Goal: Information Seeking & Learning: Learn about a topic

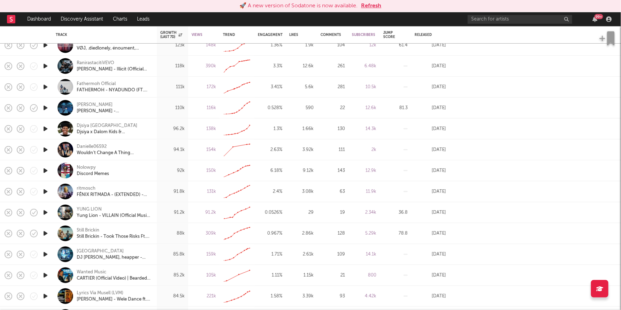
click at [375, 3] on button "Refresh" at bounding box center [371, 6] width 20 height 8
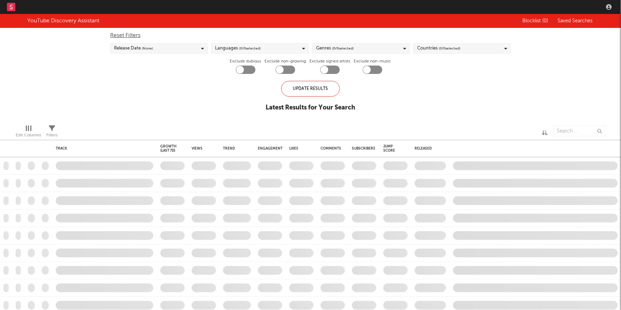
checkbox input "true"
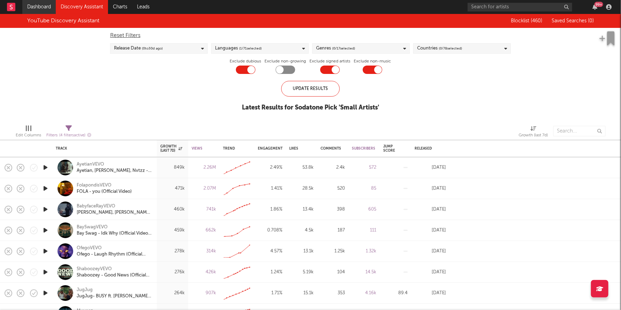
click at [33, 6] on link "Dashboard" at bounding box center [38, 7] width 33 height 14
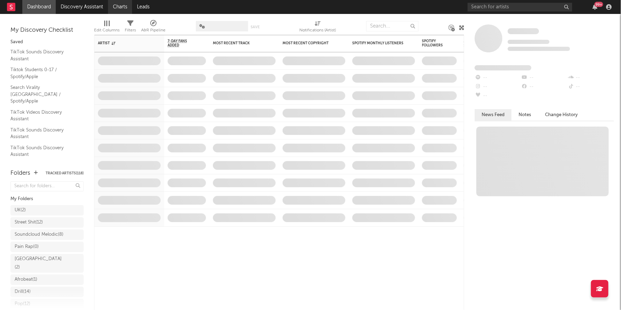
click at [121, 4] on link "Charts" at bounding box center [120, 7] width 24 height 14
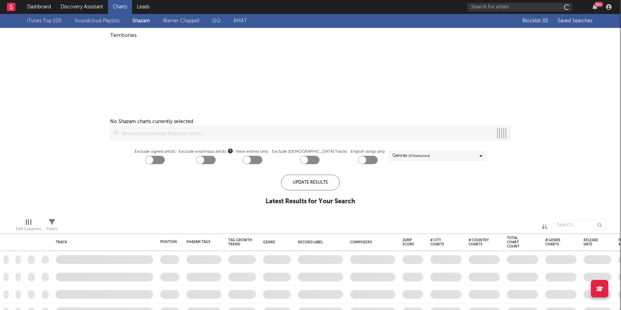
checkbox input "true"
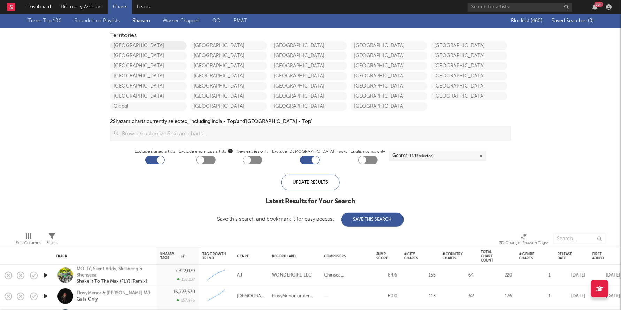
click at [128, 48] on link "United States" at bounding box center [148, 45] width 77 height 8
checkbox input "true"
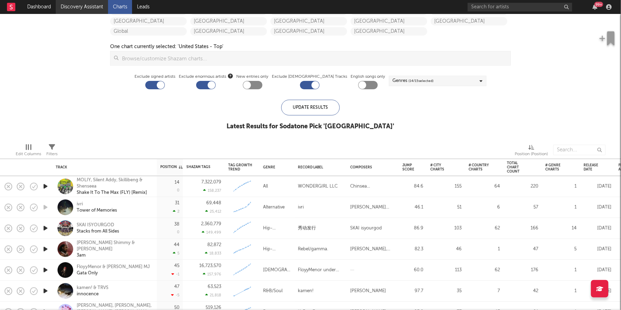
click at [83, 10] on link "Discovery Assistant" at bounding box center [82, 7] width 52 height 14
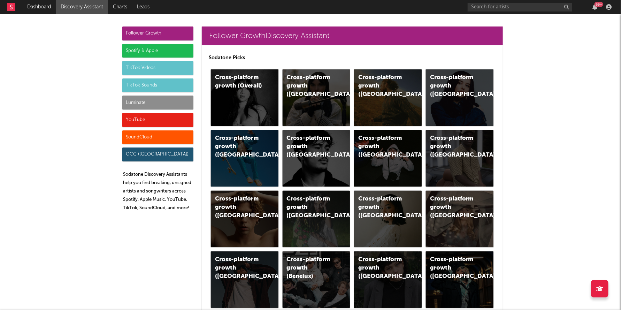
click at [136, 100] on div "Luminate" at bounding box center [157, 102] width 71 height 14
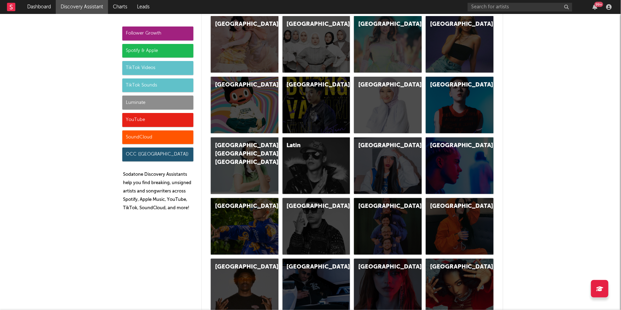
scroll to position [3177, 0]
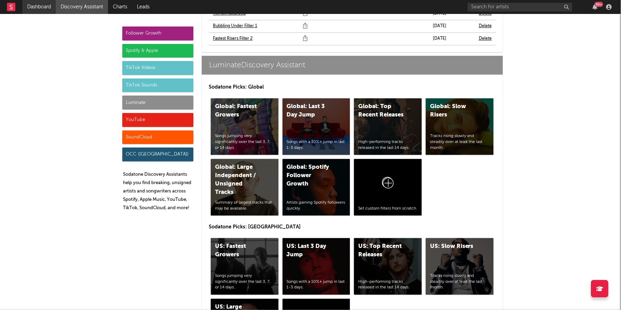
click at [36, 6] on link "Dashboard" at bounding box center [38, 7] width 33 height 14
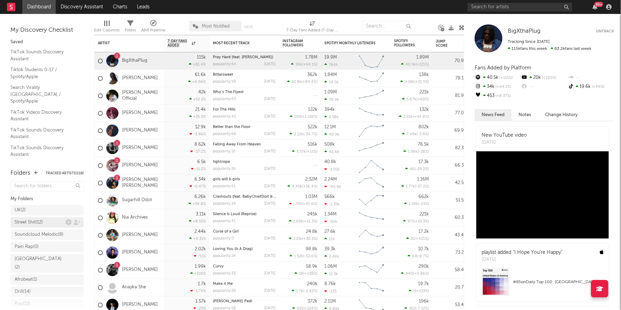
scroll to position [128, 0]
click at [29, 282] on div "Research Priorities ( 8 ) Brendan Condron" at bounding box center [47, 279] width 65 height 17
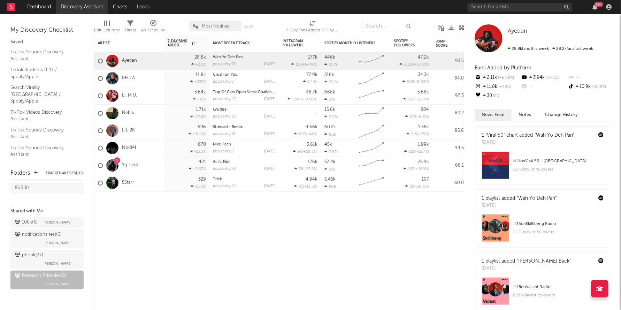
click at [97, 4] on link "Discovery Assistant" at bounding box center [82, 7] width 52 height 14
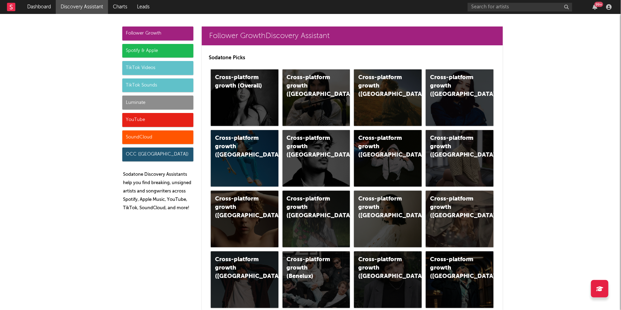
click at [146, 101] on div "Luminate" at bounding box center [157, 102] width 71 height 14
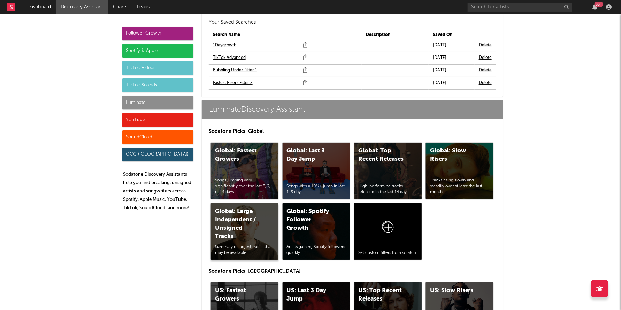
scroll to position [3177, 0]
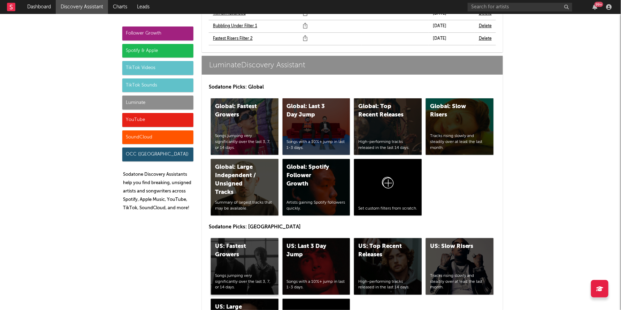
click at [251, 242] on div "US: Fastest Growers" at bounding box center [238, 250] width 47 height 17
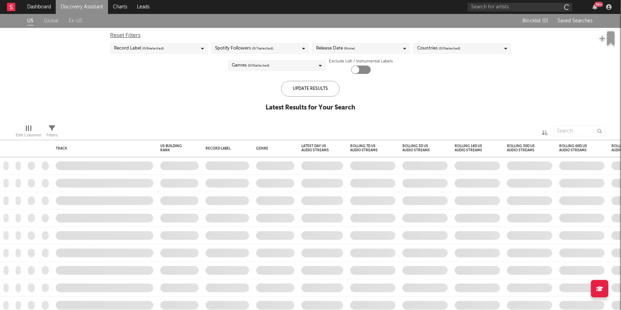
checkbox input "true"
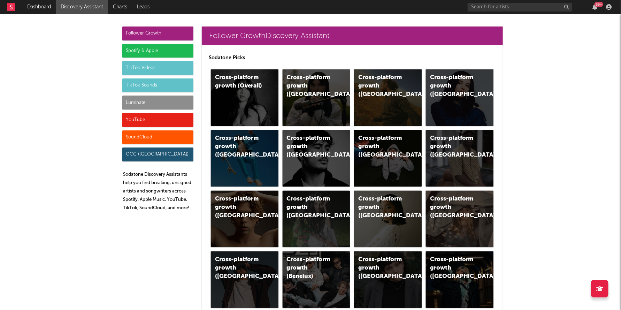
click at [152, 98] on div "Luminate" at bounding box center [157, 102] width 71 height 14
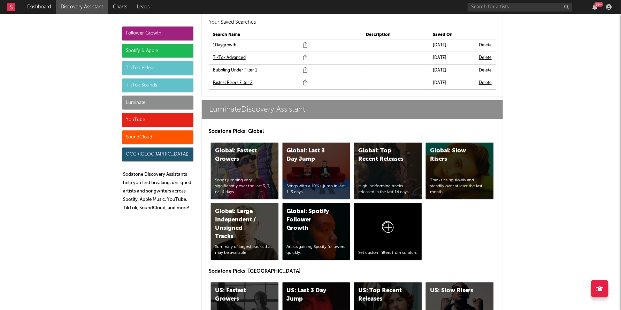
scroll to position [3177, 0]
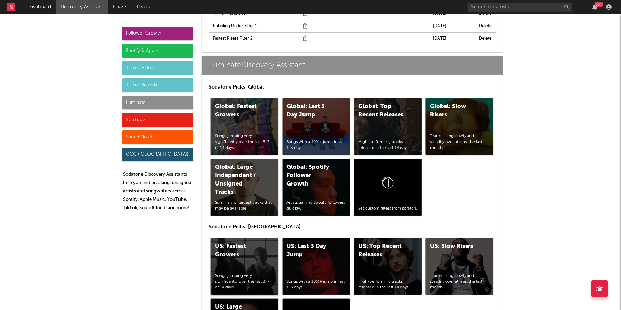
click at [241, 238] on div "US: Fastest Growers Songs jumping very significantly over the last 3, 7, or 14 …" at bounding box center [245, 266] width 68 height 56
click at [365, 241] on div "US: Top Recent Releases High-performing tracks released in the last 14 days." at bounding box center [388, 266] width 68 height 56
click at [145, 122] on div "YouTube" at bounding box center [157, 120] width 71 height 14
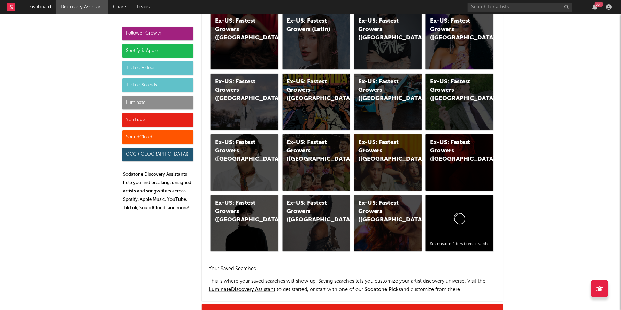
scroll to position [4051, 0]
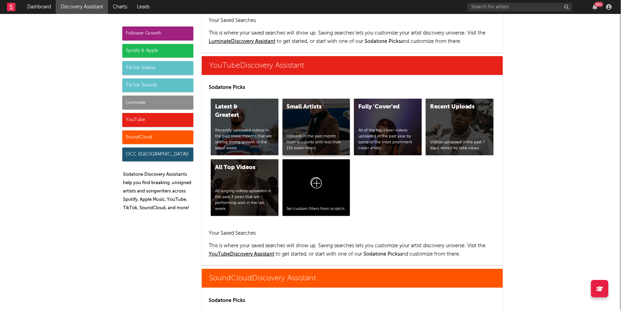
click at [308, 133] on div "Uploads in the past month from accounts with less than 15k subscribers." at bounding box center [316, 141] width 59 height 17
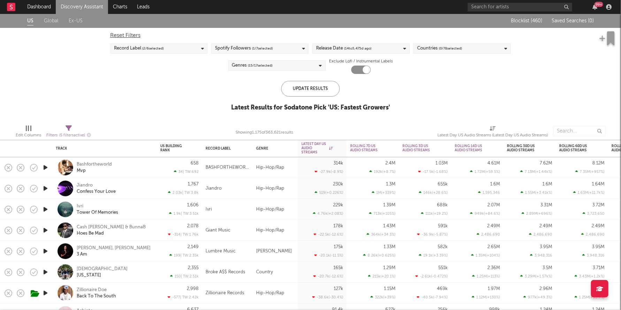
click at [355, 49] on span "( 14 to [DATE])" at bounding box center [358, 48] width 28 height 8
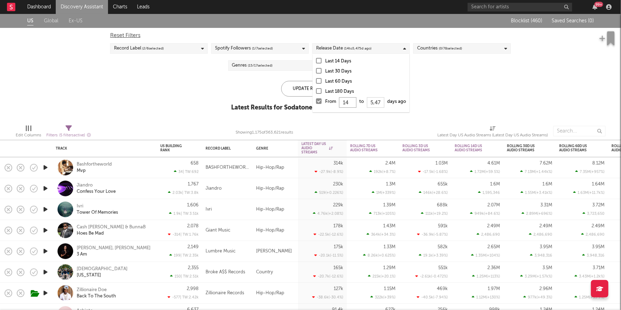
click at [352, 103] on input "14" at bounding box center [347, 102] width 17 height 10
type input "1"
type input "0"
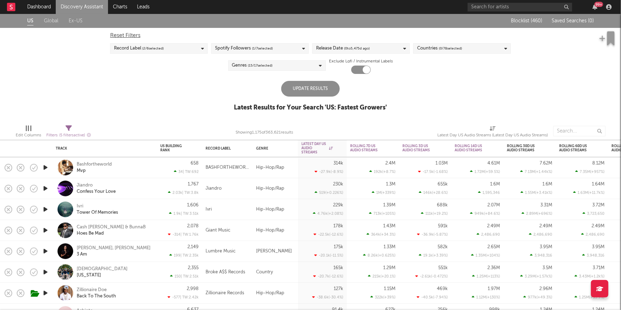
click at [302, 90] on div "Update Results" at bounding box center [310, 89] width 59 height 16
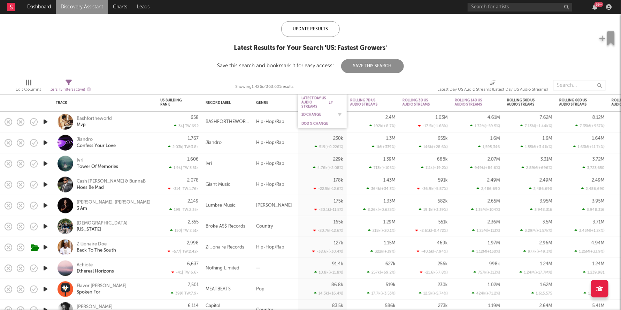
click at [312, 113] on div "1D Change" at bounding box center [316, 115] width 31 height 4
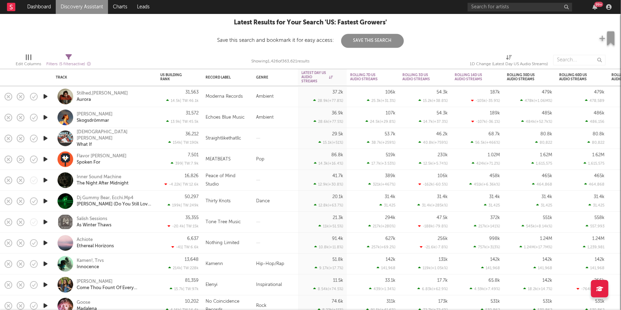
click at [44, 94] on icon "button" at bounding box center [45, 96] width 7 height 9
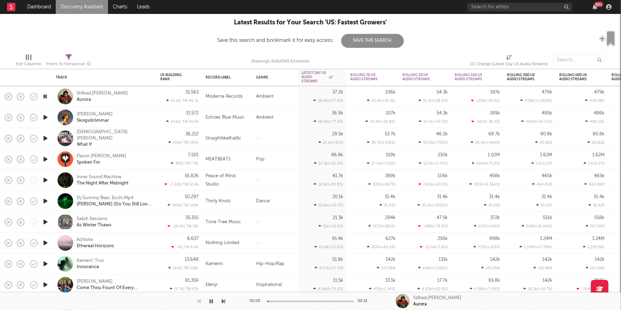
click at [44, 94] on icon "button" at bounding box center [45, 96] width 7 height 9
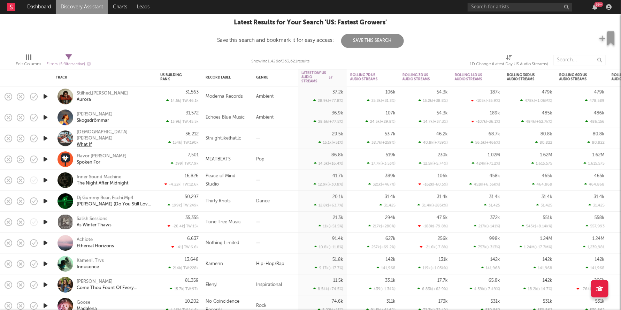
click at [85, 144] on div "What If" at bounding box center [84, 144] width 15 height 6
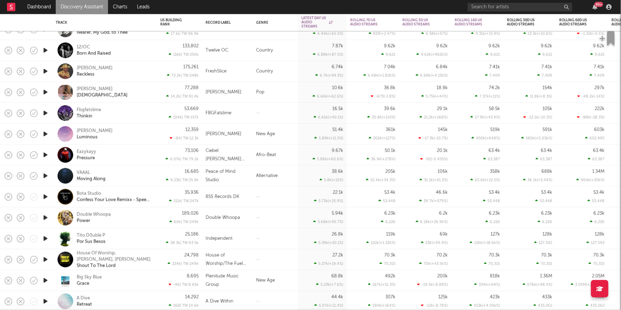
click at [47, 155] on icon "button" at bounding box center [45, 154] width 7 height 9
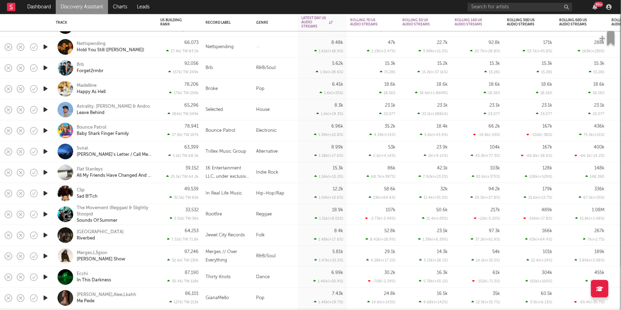
click at [46, 67] on icon "button" at bounding box center [45, 67] width 7 height 9
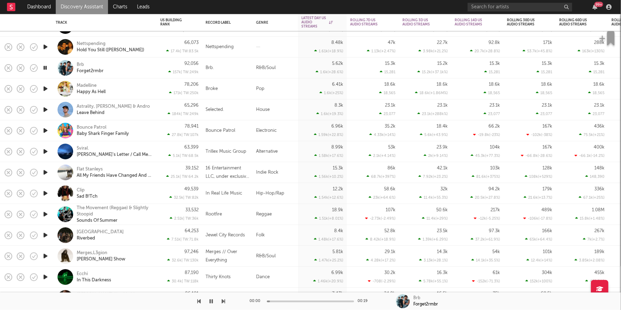
click at [46, 67] on icon "button" at bounding box center [45, 67] width 7 height 9
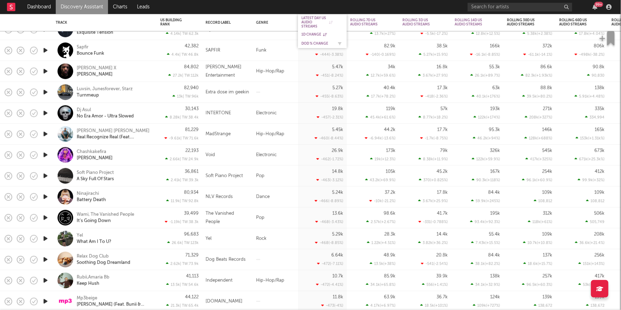
click at [310, 43] on div "DoD % Change" at bounding box center [316, 43] width 31 height 4
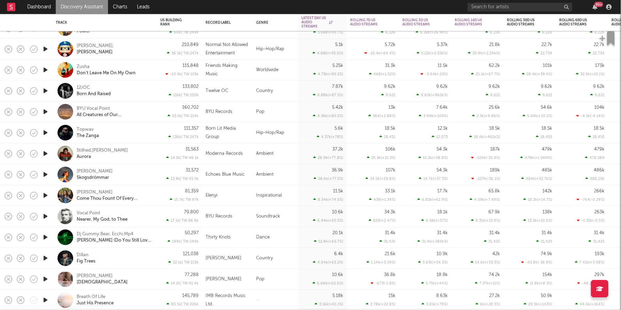
click at [46, 49] on icon "button" at bounding box center [45, 49] width 7 height 9
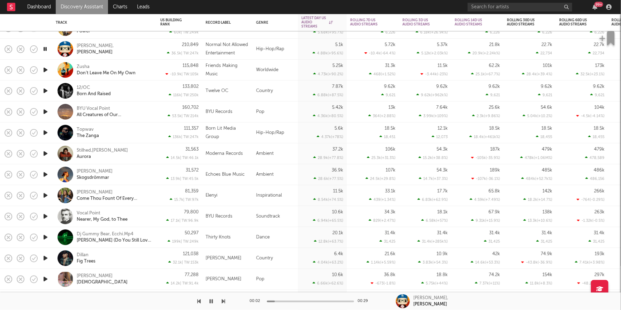
click at [46, 49] on icon "button" at bounding box center [45, 49] width 7 height 9
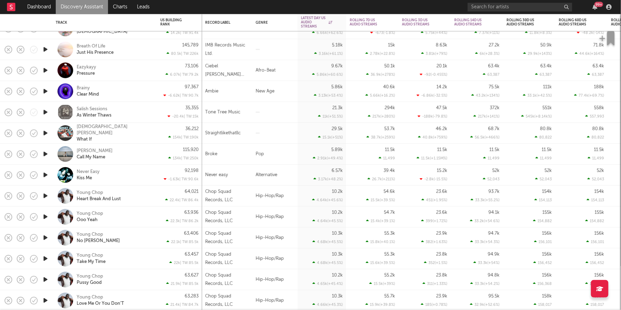
click at [138, 131] on div "Isaiah Wood What If" at bounding box center [114, 133] width 75 height 19
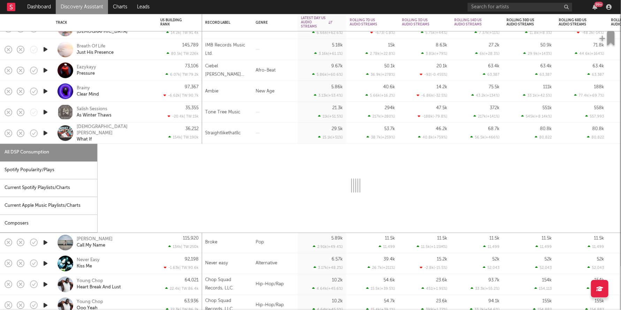
select select "1w"
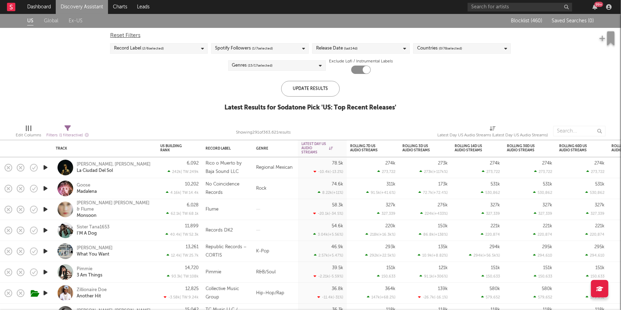
click at [345, 49] on span "(last 14 d)" at bounding box center [351, 48] width 14 height 8
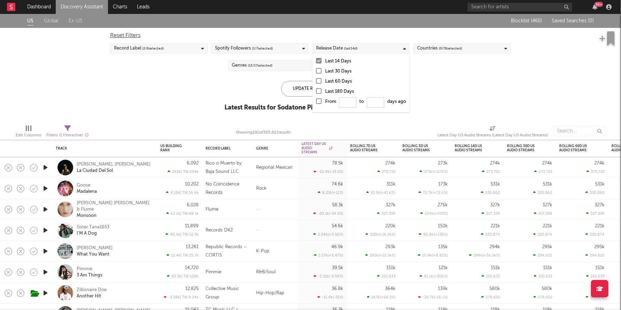
click at [320, 99] on div at bounding box center [319, 101] width 6 height 6
click at [316, 99] on input "From to days ago" at bounding box center [316, 103] width 0 height 11
click at [345, 99] on input "From to days ago" at bounding box center [347, 102] width 17 height 10
type input "0"
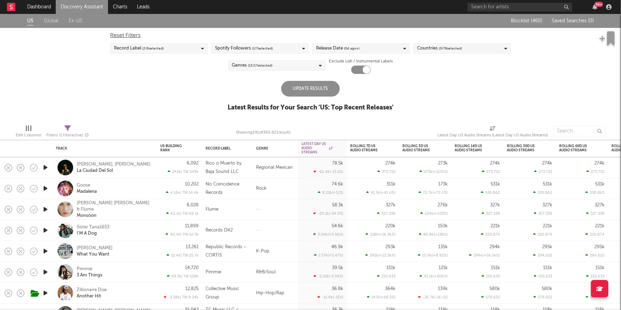
click at [301, 95] on div "Update Results" at bounding box center [310, 89] width 59 height 16
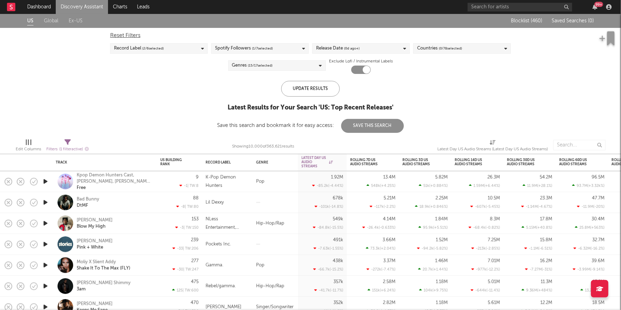
click at [285, 67] on div "Genres ( 15 / 17 selected)" at bounding box center [277, 65] width 98 height 10
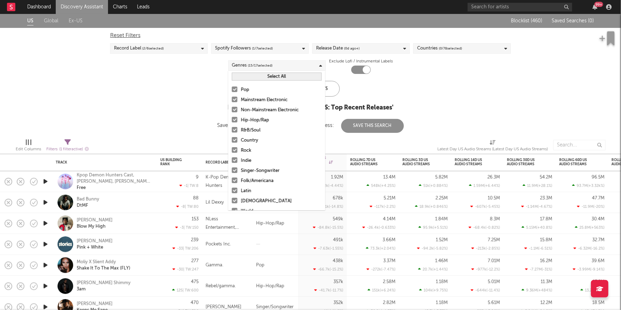
click at [234, 180] on div at bounding box center [235, 180] width 6 height 6
click at [232, 180] on input "Folk/Americana" at bounding box center [232, 181] width 0 height 8
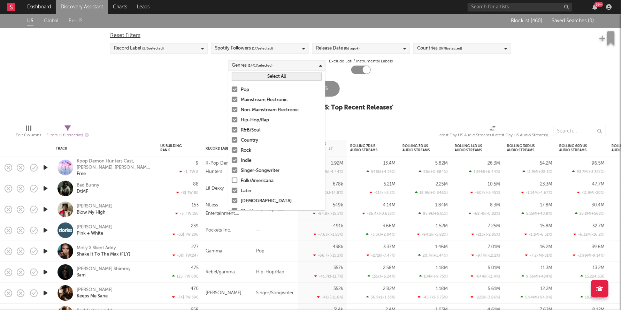
click at [235, 200] on div at bounding box center [235, 201] width 6 height 6
click at [232, 200] on input "African" at bounding box center [232, 201] width 0 height 8
click at [235, 200] on div at bounding box center [235, 201] width 6 height 6
click at [232, 200] on input "African" at bounding box center [232, 201] width 0 height 8
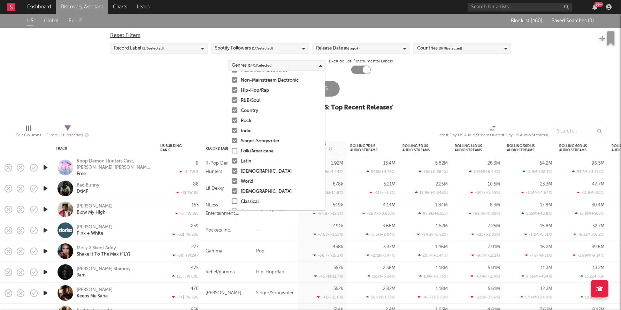
scroll to position [37, 0]
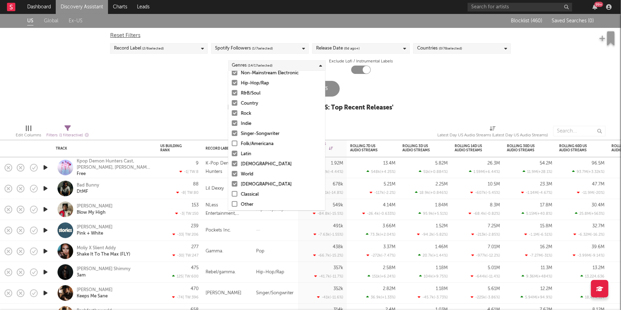
click at [234, 175] on div at bounding box center [235, 174] width 6 height 6
click at [232, 175] on input "World" at bounding box center [232, 174] width 0 height 8
click at [234, 183] on div at bounding box center [235, 184] width 6 height 6
click at [232, 183] on input "Christian" at bounding box center [232, 184] width 0 height 8
click at [235, 175] on div at bounding box center [235, 174] width 6 height 6
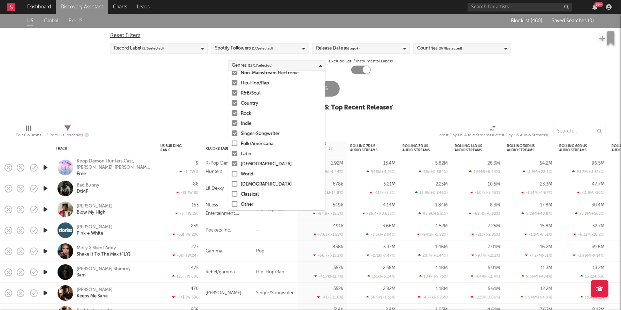
click at [232, 175] on input "World" at bounding box center [232, 174] width 0 height 8
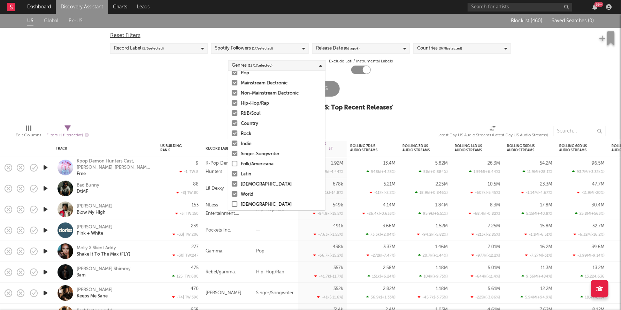
scroll to position [0, 0]
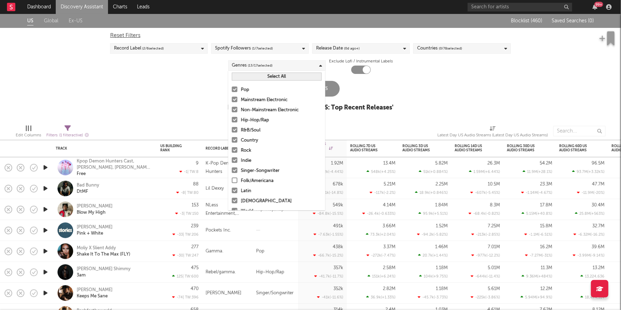
click at [235, 109] on div at bounding box center [235, 110] width 6 height 6
click at [232, 109] on input "Non-Mainstream Electronic" at bounding box center [232, 110] width 0 height 8
click at [233, 100] on div at bounding box center [235, 99] width 6 height 6
click at [232, 100] on input "Mainstream Electronic" at bounding box center [232, 100] width 0 height 8
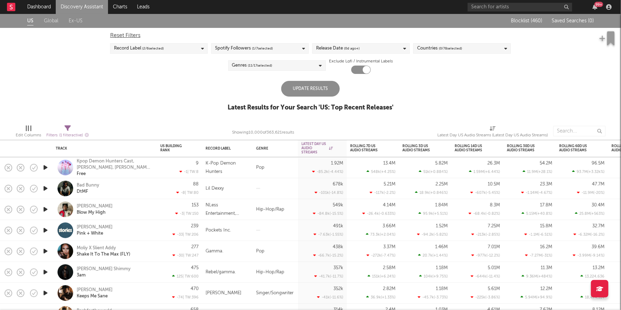
click at [328, 86] on div "Update Results" at bounding box center [310, 89] width 59 height 16
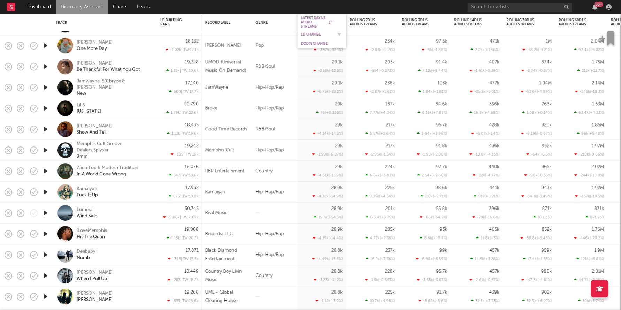
click at [312, 33] on div "1D Change" at bounding box center [316, 34] width 31 height 4
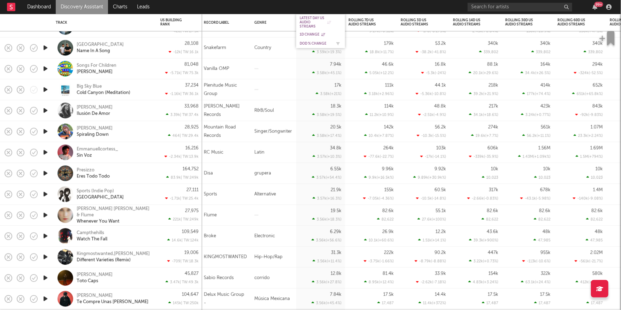
click at [315, 40] on div "DoD % Change" at bounding box center [321, 43] width 42 height 7
click at [312, 42] on div "DoD % Change" at bounding box center [315, 43] width 31 height 4
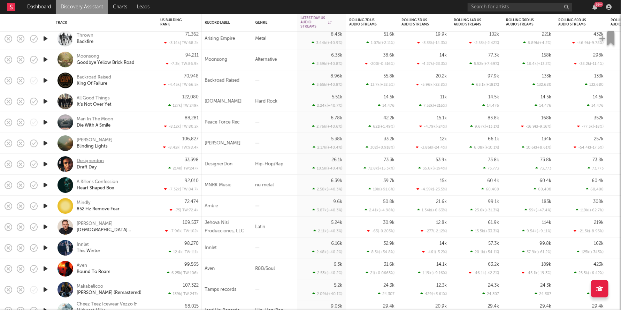
click at [92, 160] on div "Designerdon" at bounding box center [90, 161] width 27 height 6
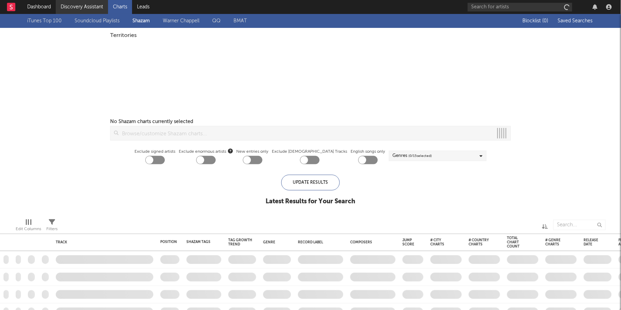
checkbox input "true"
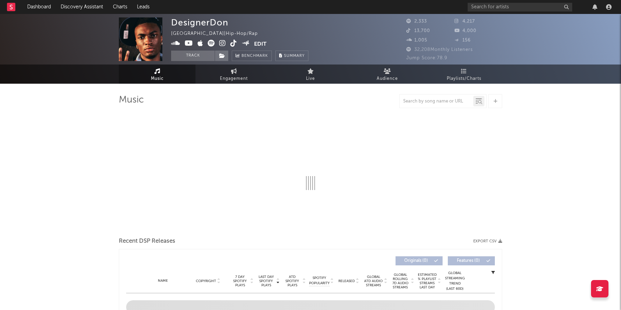
select select "6m"
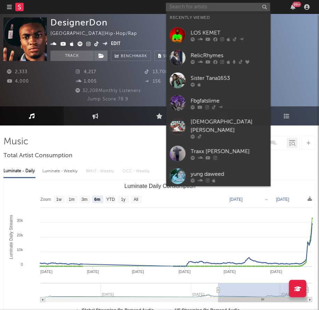
click at [210, 8] on input "text" at bounding box center [218, 7] width 105 height 9
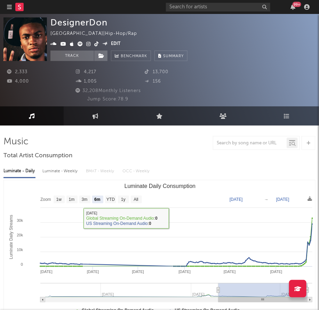
click at [138, 143] on div at bounding box center [159, 143] width 312 height 14
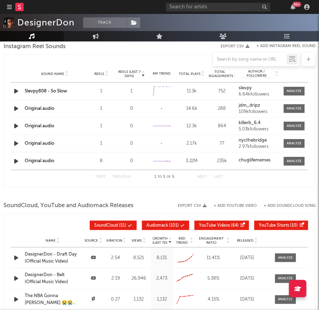
scroll to position [797, 0]
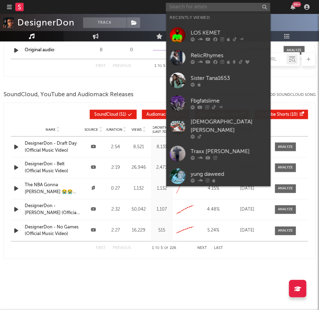
click at [211, 8] on input "text" at bounding box center [218, 7] width 105 height 9
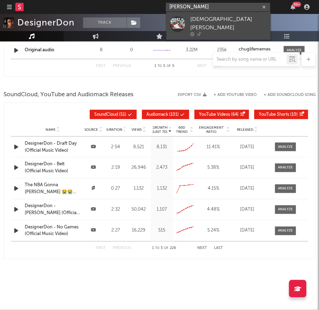
type input "[PERSON_NAME]"
click at [211, 14] on link "[DEMOGRAPHIC_DATA][PERSON_NAME]" at bounding box center [219, 26] width 105 height 28
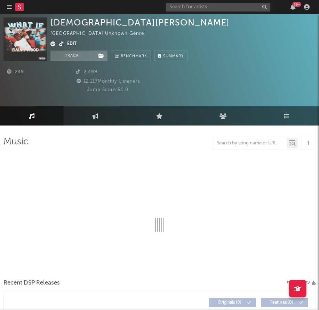
select select "1w"
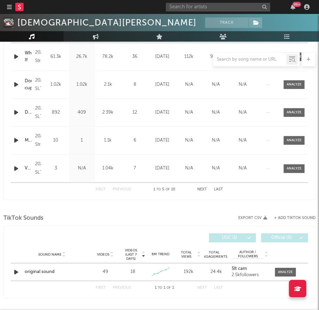
scroll to position [368, 0]
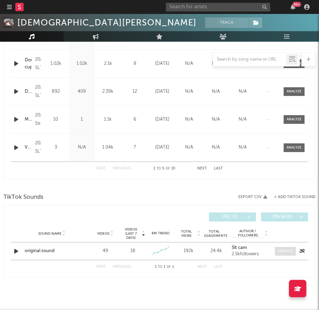
click at [288, 249] on div at bounding box center [286, 250] width 15 height 5
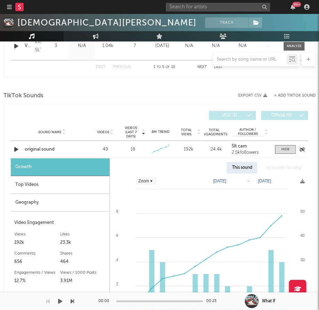
scroll to position [470, 0]
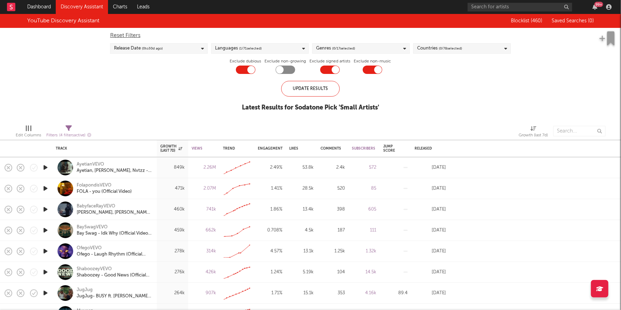
click at [338, 48] on span "( 0 / 17 selected)" at bounding box center [343, 48] width 23 height 8
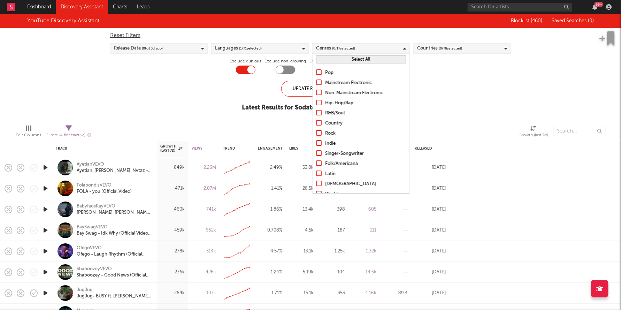
click at [317, 103] on div at bounding box center [319, 103] width 6 height 6
click at [316, 103] on input "Hip-Hop/Rap" at bounding box center [316, 103] width 0 height 8
click at [303, 89] on div "Update Results" at bounding box center [310, 89] width 59 height 16
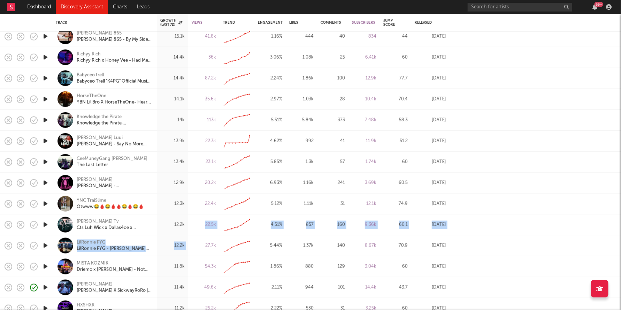
drag, startPoint x: 205, startPoint y: 225, endPoint x: 203, endPoint y: 249, distance: 24.1
click at [522, 184] on div at bounding box center [535, 182] width 172 height 21
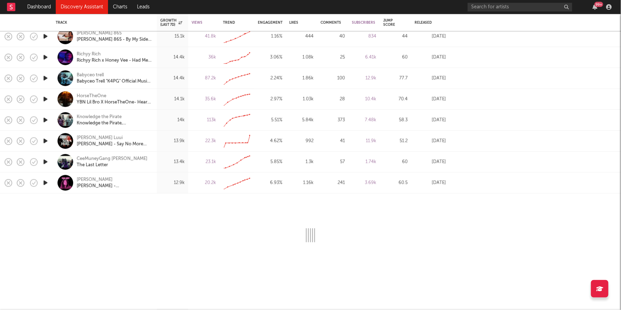
click at [489, 176] on div at bounding box center [535, 182] width 172 height 21
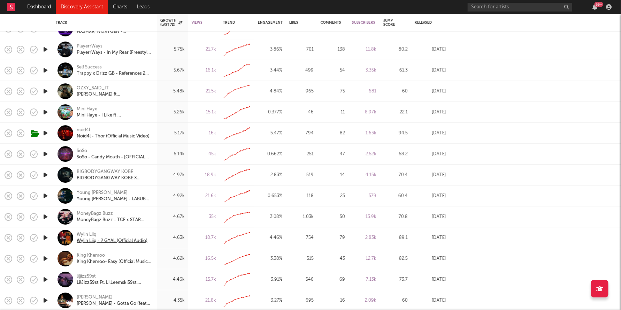
click at [115, 239] on div "Wylin Liiq - 2 GYAL (Official Audio)" at bounding box center [112, 241] width 71 height 6
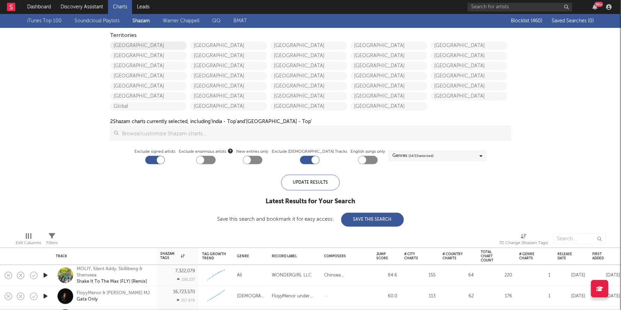
click at [132, 47] on link "[GEOGRAPHIC_DATA]" at bounding box center [148, 45] width 77 height 8
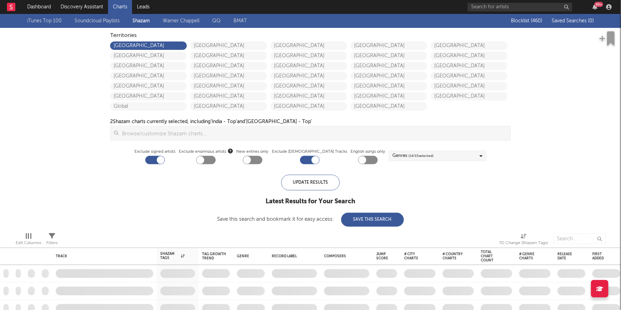
checkbox input "true"
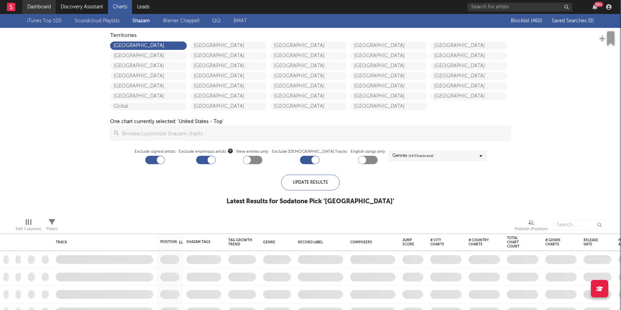
click at [44, 9] on link "Dashboard" at bounding box center [38, 7] width 33 height 14
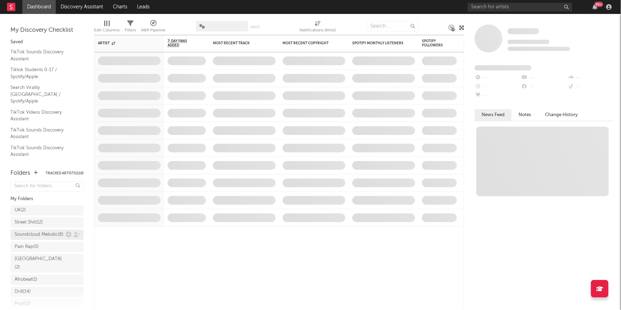
scroll to position [128, 0]
click at [33, 280] on div "Research Priorities ( 8 ) [PERSON_NAME]" at bounding box center [47, 279] width 65 height 17
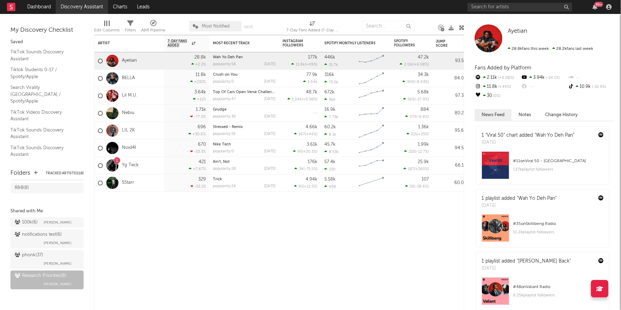
click at [80, 7] on link "Discovery Assistant" at bounding box center [82, 7] width 52 height 14
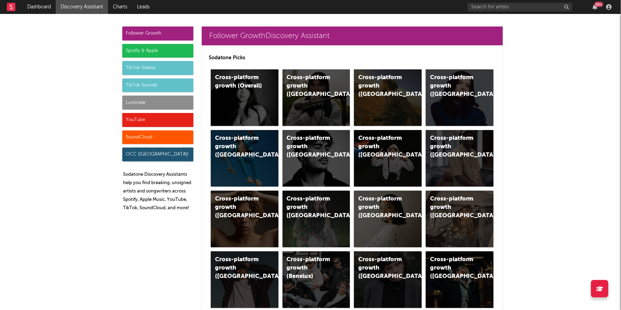
click at [142, 99] on div "Luminate" at bounding box center [157, 102] width 71 height 14
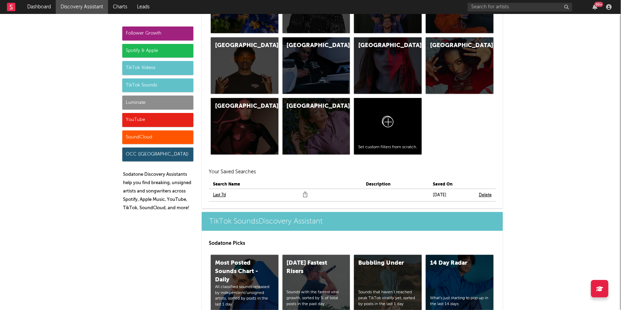
scroll to position [3177, 0]
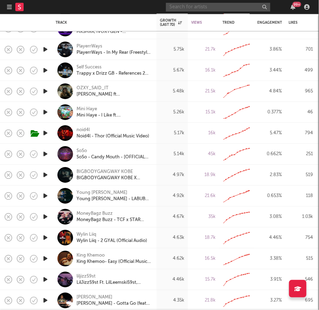
click at [198, 8] on input "text" at bounding box center [218, 7] width 105 height 9
click at [105, 242] on div "Wylin Liiq - 2 GYAL (Official Audio)" at bounding box center [112, 241] width 71 height 6
click at [187, 8] on input "relic rh" at bounding box center [218, 7] width 105 height 9
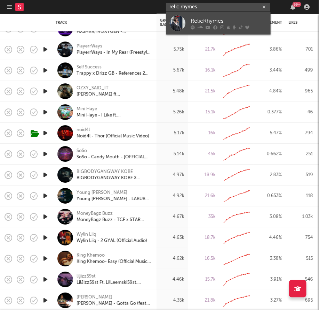
type input "relic rhymes"
click at [185, 16] on div at bounding box center [178, 23] width 16 height 16
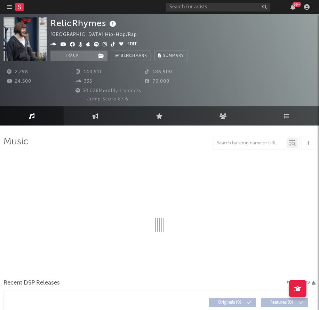
select select "6m"
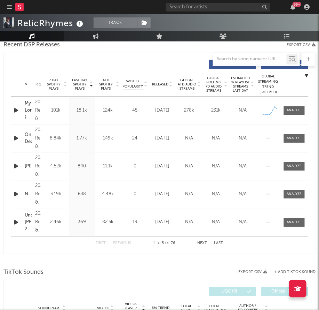
scroll to position [449, 0]
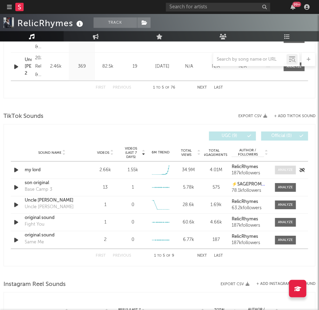
click at [288, 171] on span at bounding box center [286, 169] width 21 height 9
